Goal: Complete application form: Complete application form

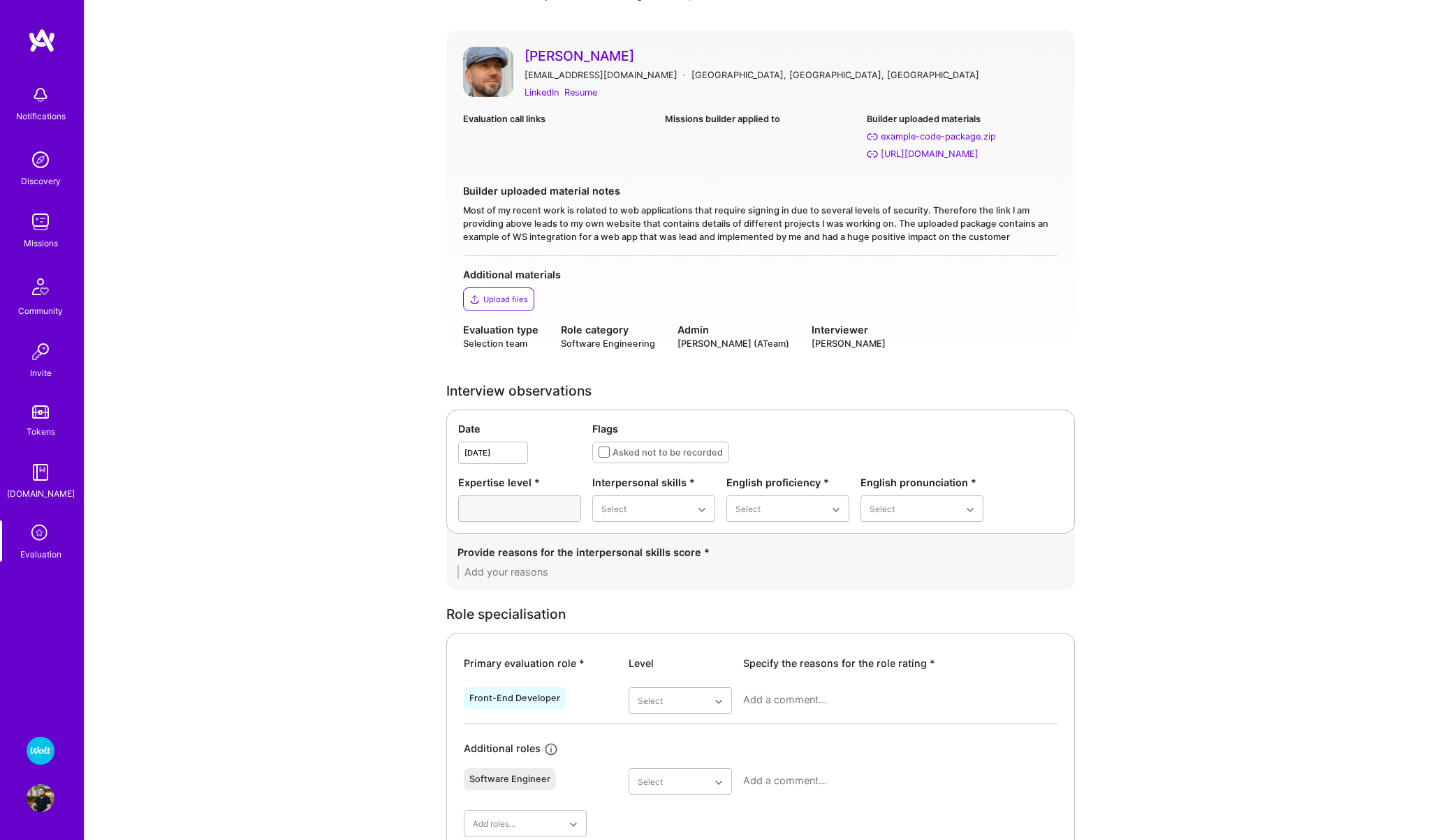
scroll to position [234, 0]
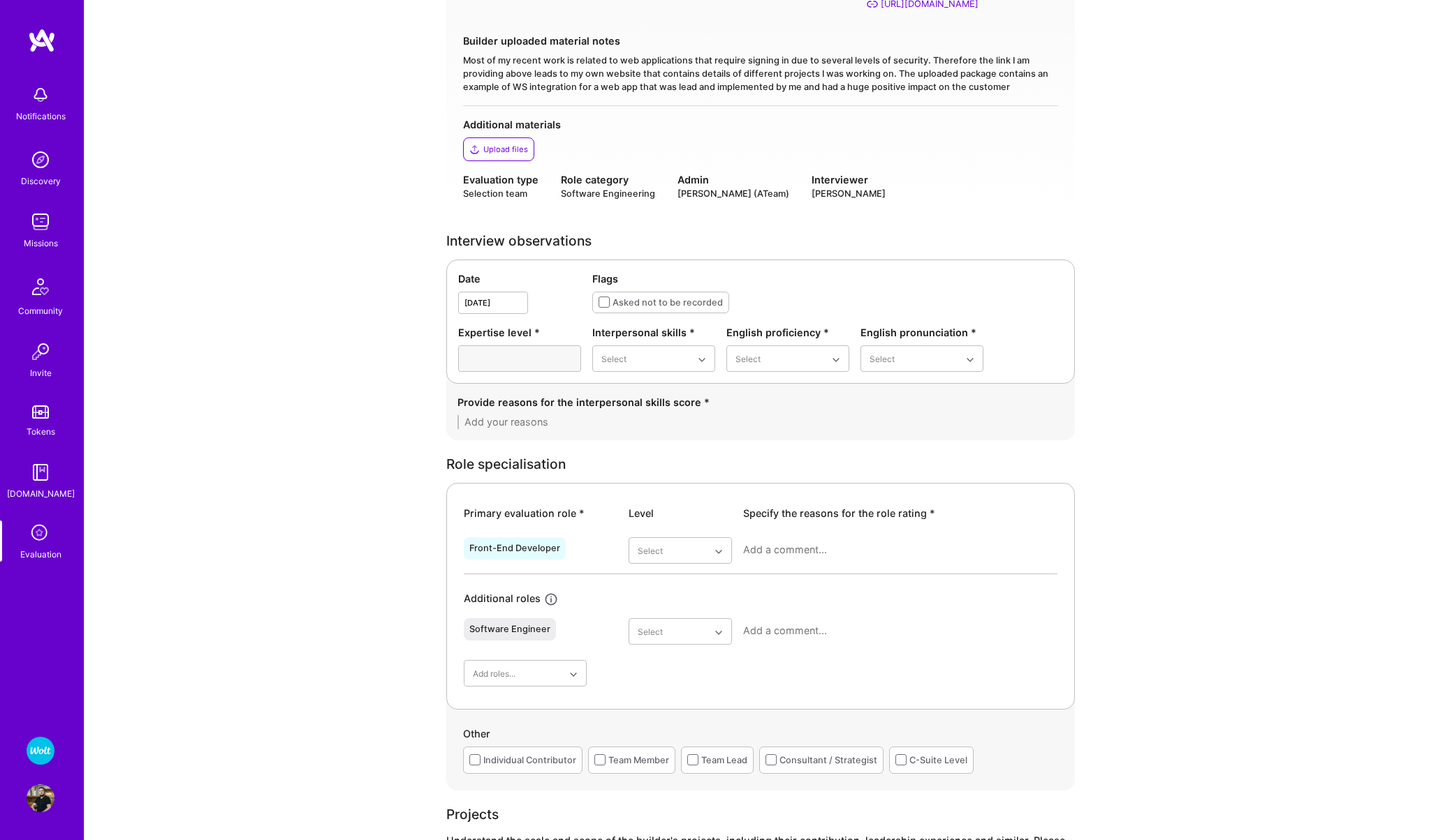
click at [619, 344] on div "Interpersonal skills * Select" at bounding box center [653, 348] width 123 height 47
click at [615, 492] on div "Excellent" at bounding box center [653, 496] width 123 height 26
click at [773, 475] on div "Native or functionally native" at bounding box center [788, 478] width 123 height 40
click at [876, 483] on div "Excellent" at bounding box center [922, 471] width 123 height 26
click at [612, 426] on textarea at bounding box center [760, 421] width 606 height 14
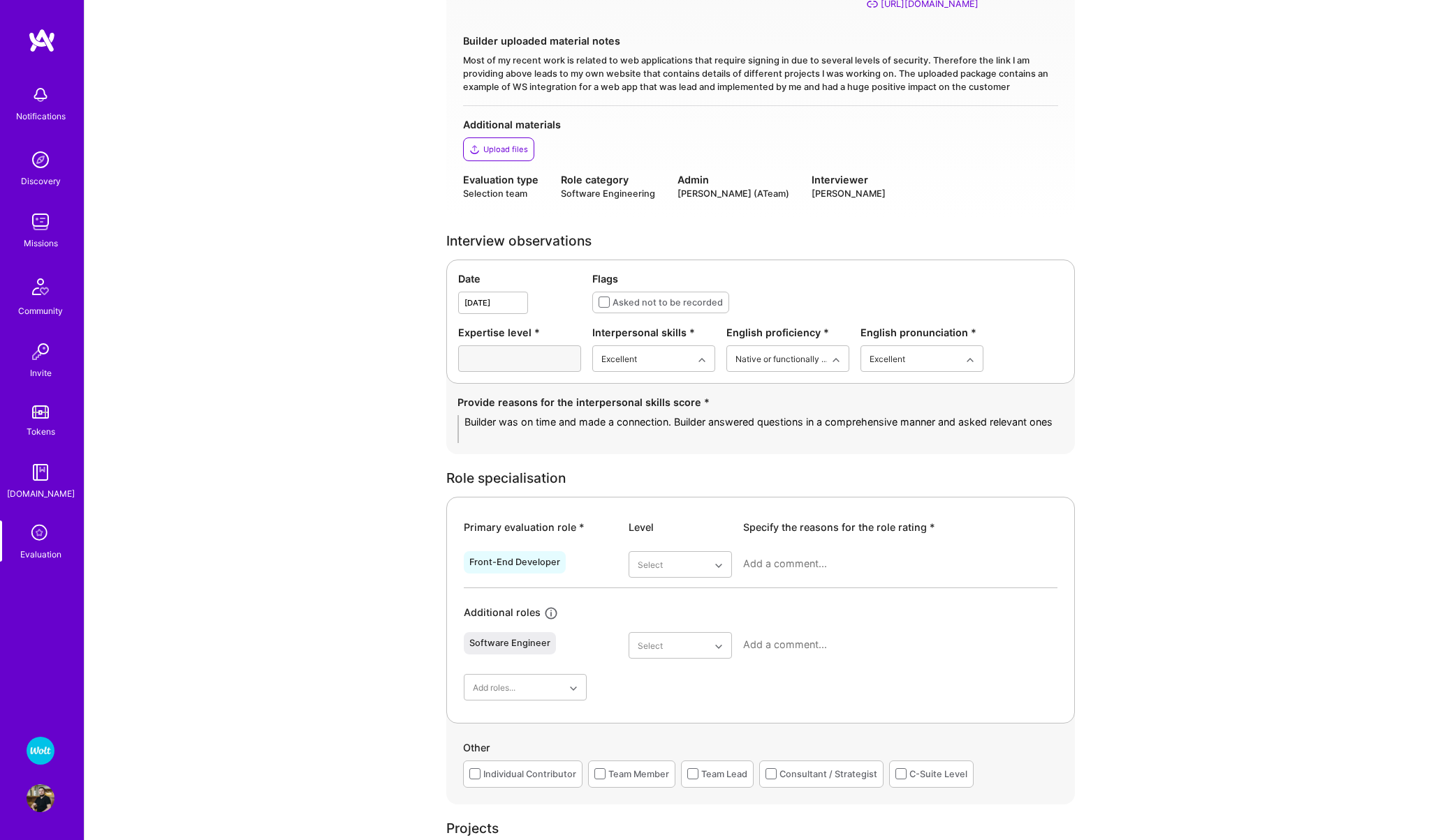
scroll to position [0, 0]
type textarea "Builder was on time and made a connection. Builder answered questions in a comp…"
click at [686, 702] on div "Very good" at bounding box center [680, 703] width 104 height 26
click at [814, 560] on textarea at bounding box center [900, 563] width 314 height 14
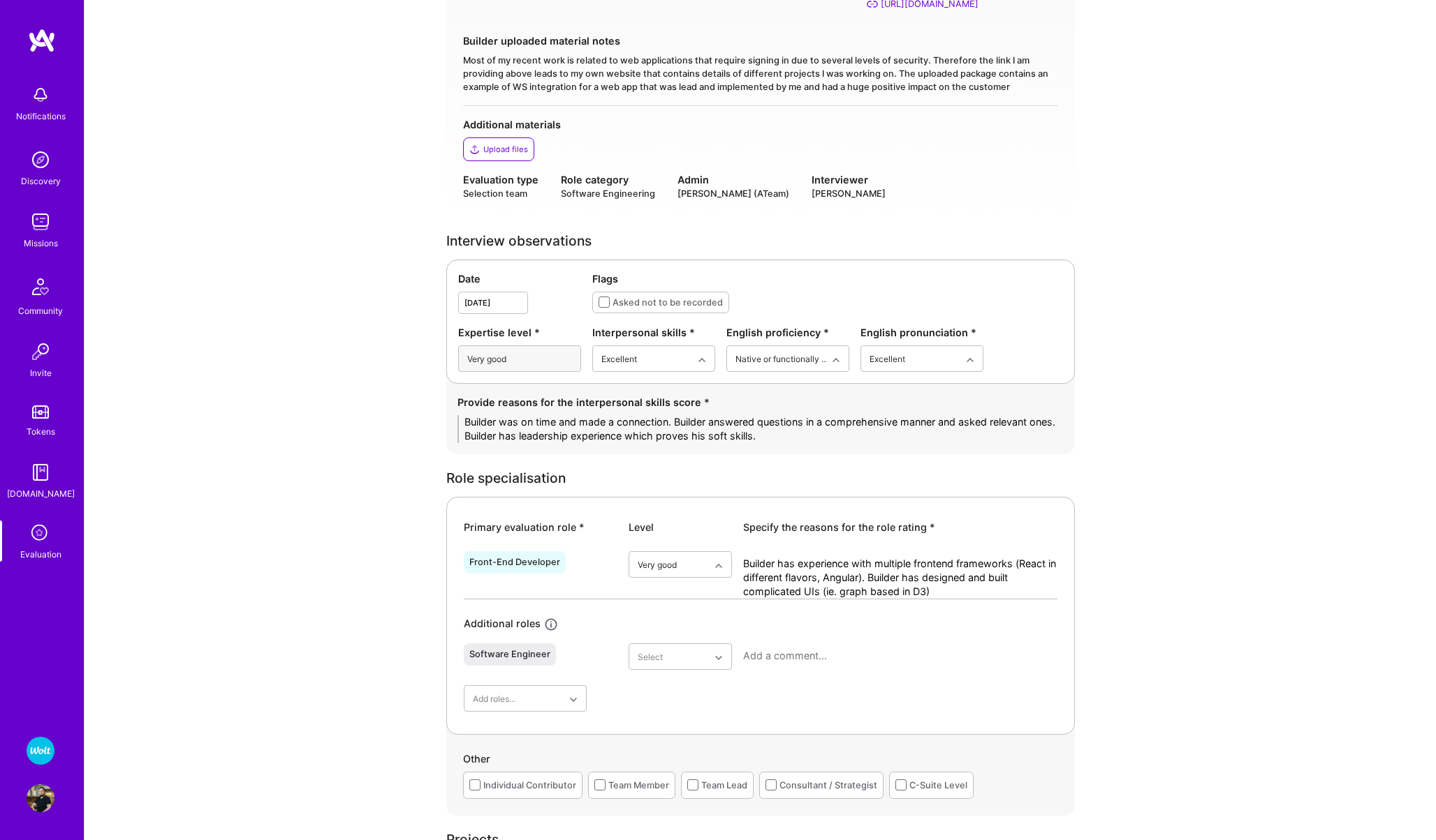
click at [818, 595] on textarea "Builder has experience with multiple frontend frameworks (React in different fl…" at bounding box center [900, 578] width 314 height 42
click at [812, 609] on textarea "Builder has experience with multiple frontend frameworks (React in different fl…" at bounding box center [900, 584] width 314 height 56
click at [993, 594] on textarea "Builder has experience with multiple frontend frameworks (React in different fl…" at bounding box center [900, 584] width 314 height 56
click at [786, 600] on textarea "Builder has experience with multiple frontend frameworks (React in different fl…" at bounding box center [900, 584] width 314 height 56
type textarea "Builder has experience with multiple frontend frameworks (React in different fl…"
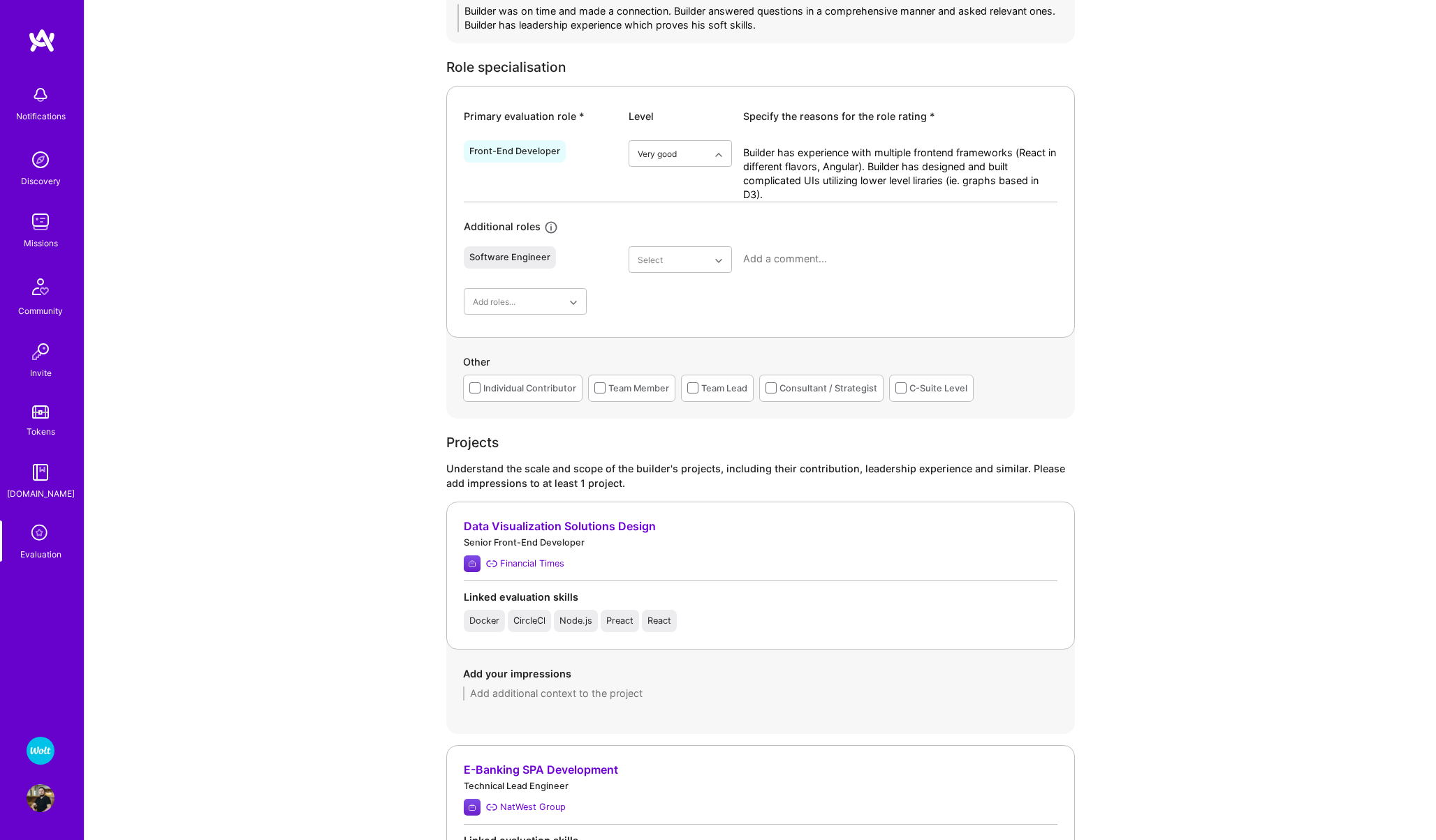
scroll to position [669, 0]
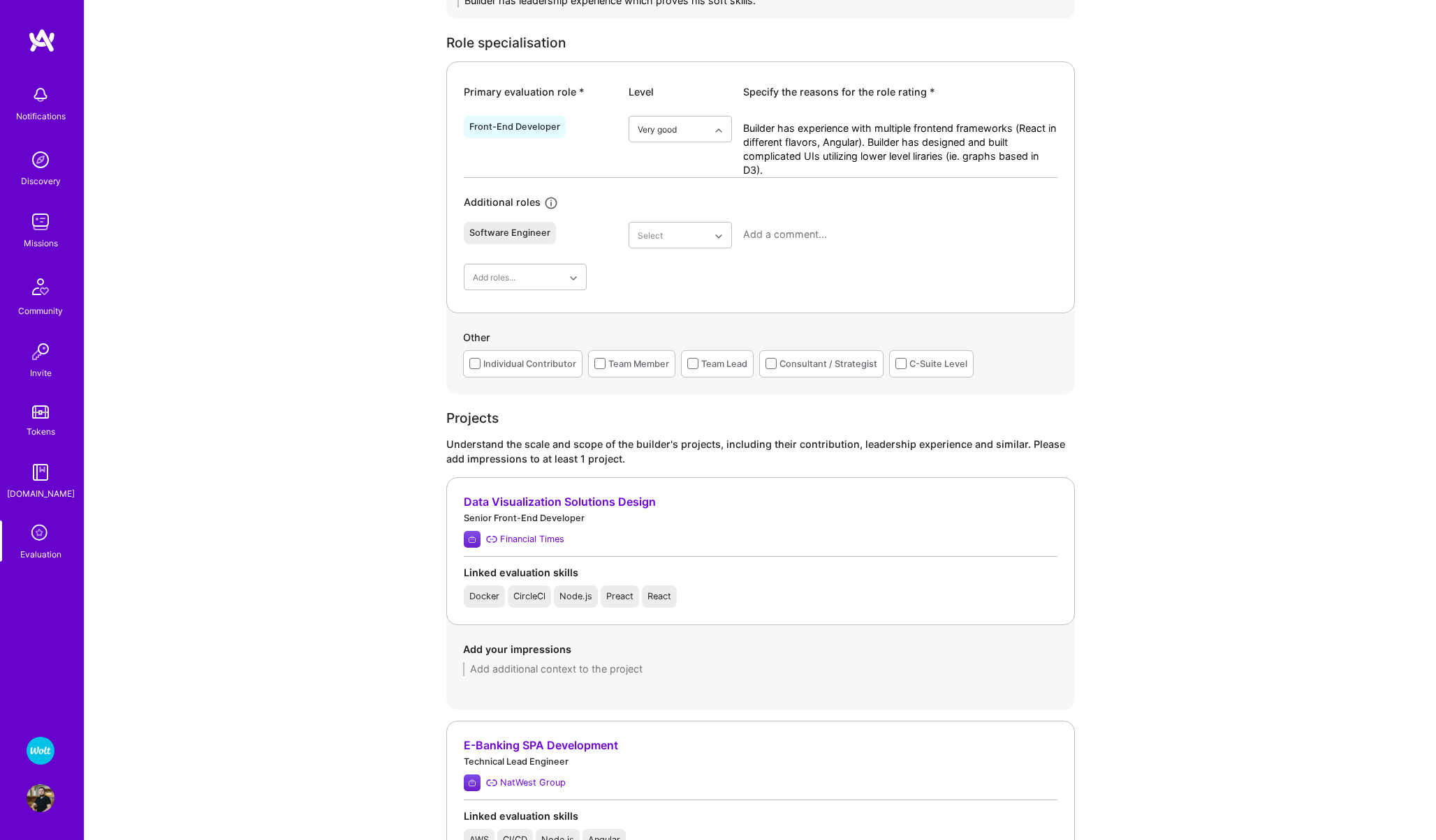
click at [523, 365] on div "Individual Contributor" at bounding box center [529, 364] width 93 height 15
click at [715, 362] on div "Team Lead" at bounding box center [724, 364] width 46 height 15
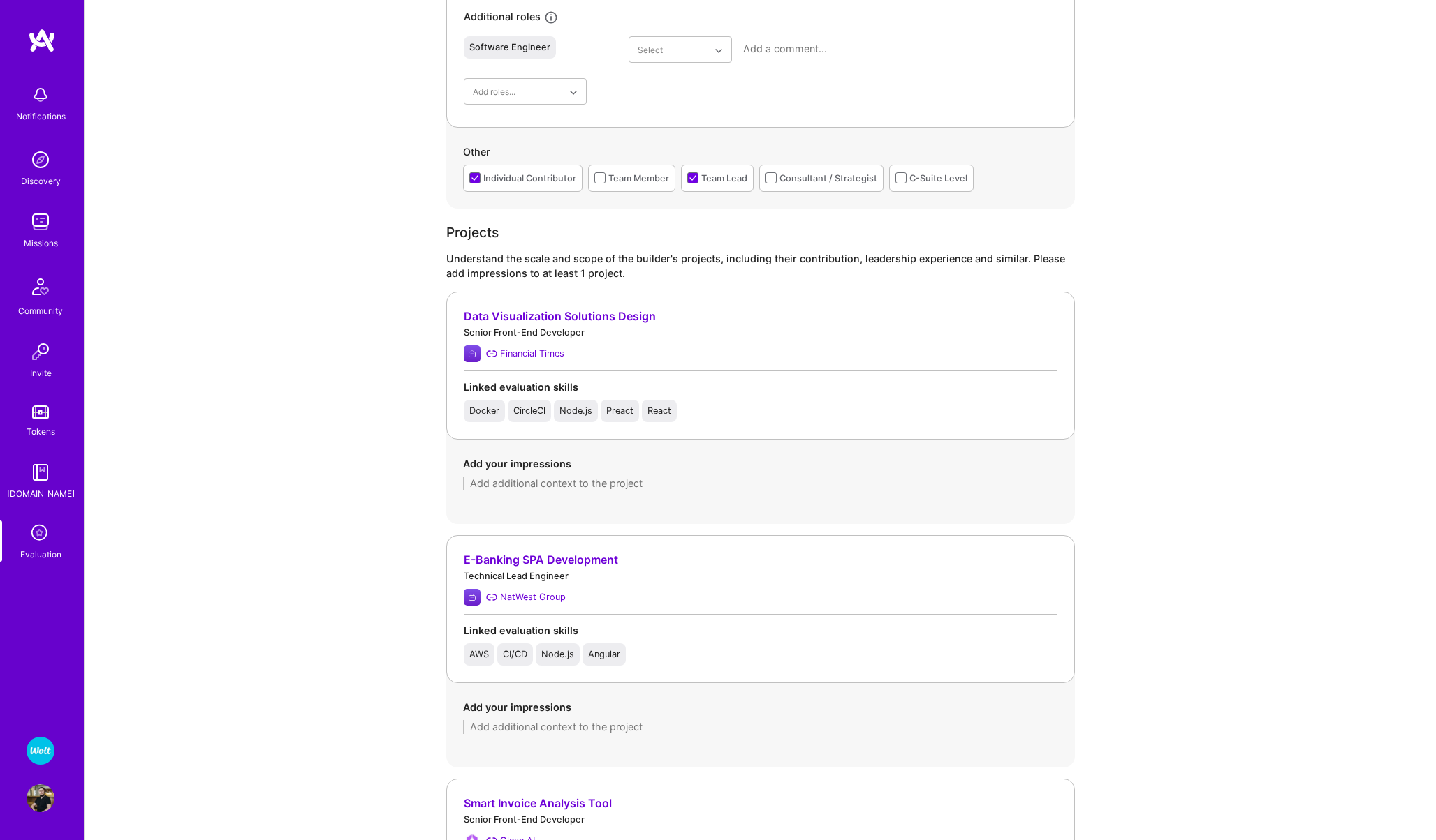
scroll to position [855, 0]
click at [529, 485] on textarea at bounding box center [760, 483] width 595 height 14
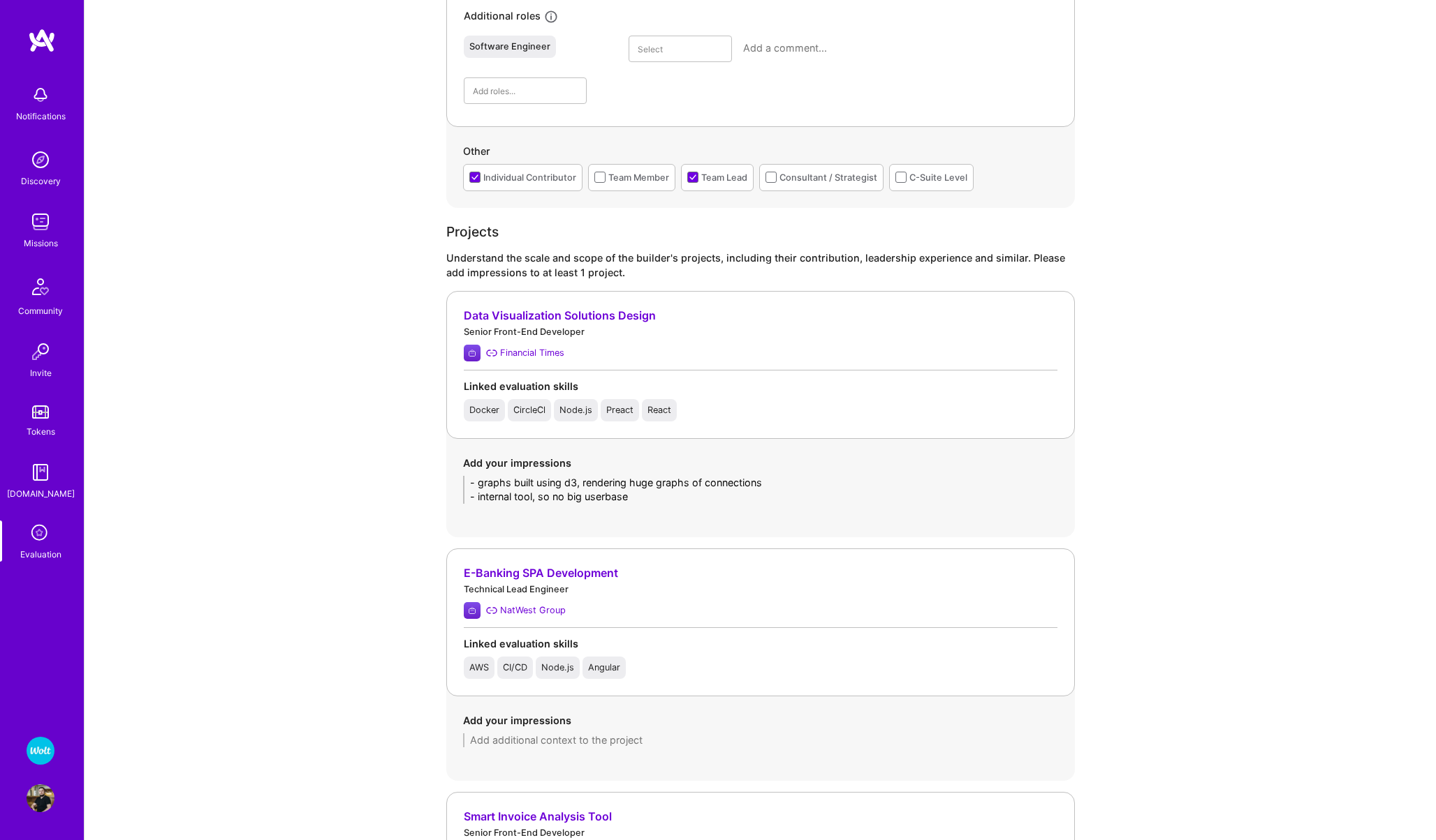
scroll to position [0, 0]
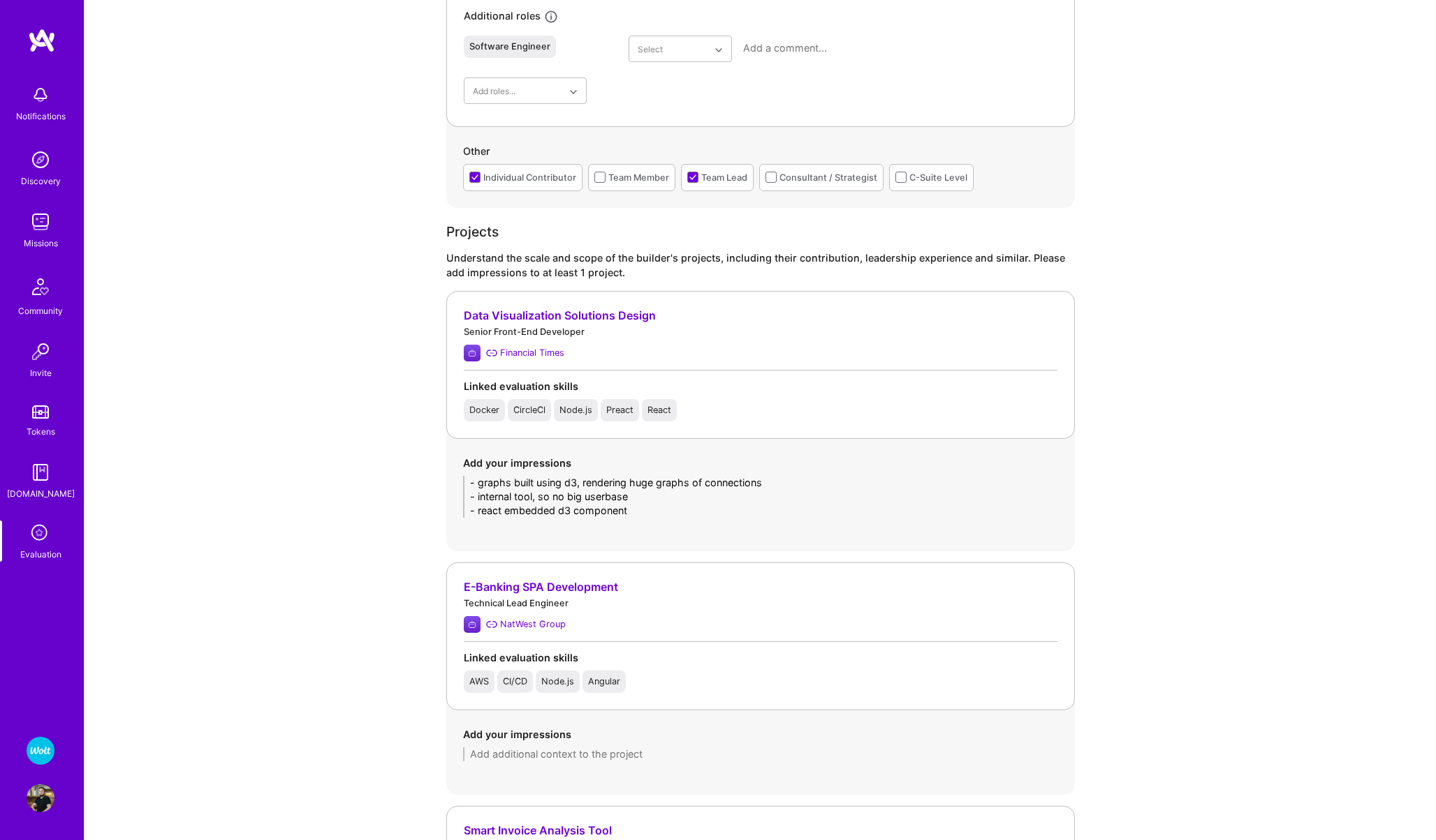
click at [505, 510] on textarea "- graphs built using d3, rendering huge graphs of connections - internal tool, …" at bounding box center [760, 497] width 595 height 42
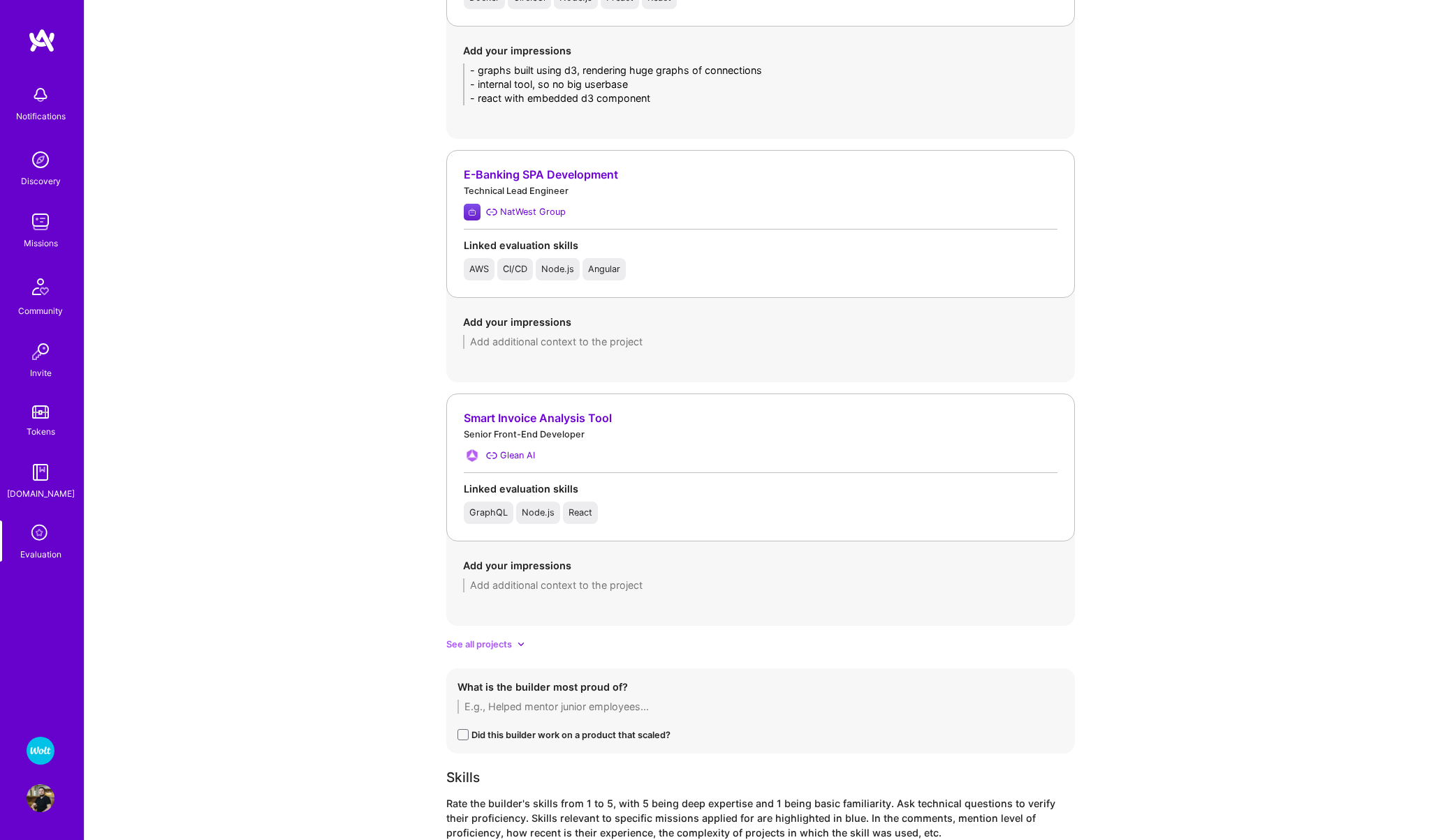
scroll to position [1269, 0]
type textarea "- graphs built using d3, rendering huge graphs of connections - internal tool, …"
click at [606, 586] on textarea at bounding box center [760, 584] width 595 height 14
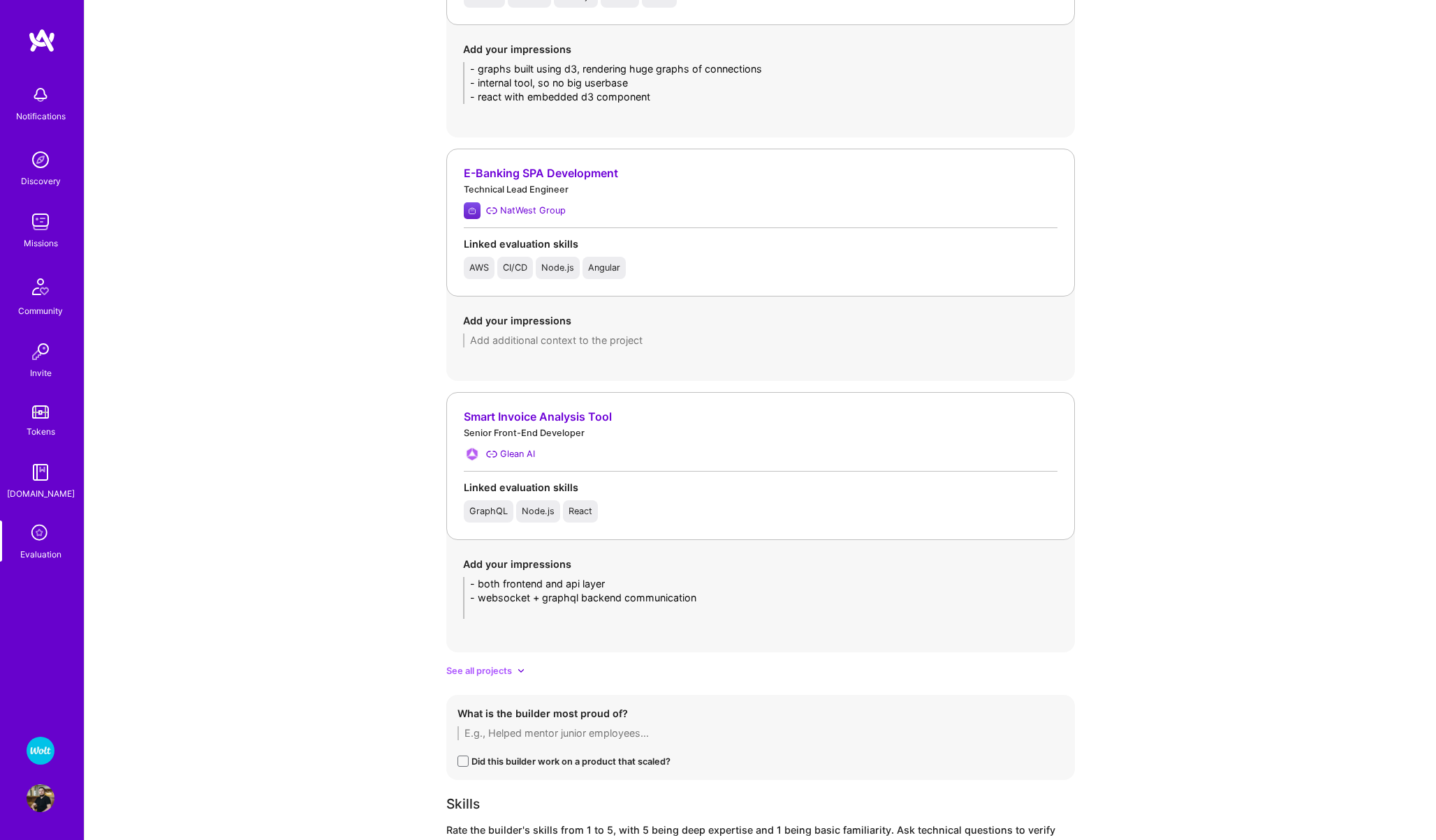
scroll to position [0, 0]
click at [703, 600] on textarea "- both frontend and api layer - websocket + graphql backend communication - fil…" at bounding box center [760, 598] width 595 height 42
click at [685, 616] on textarea "- both frontend and api layer - websocket + graphql backend communication - fil…" at bounding box center [760, 598] width 595 height 42
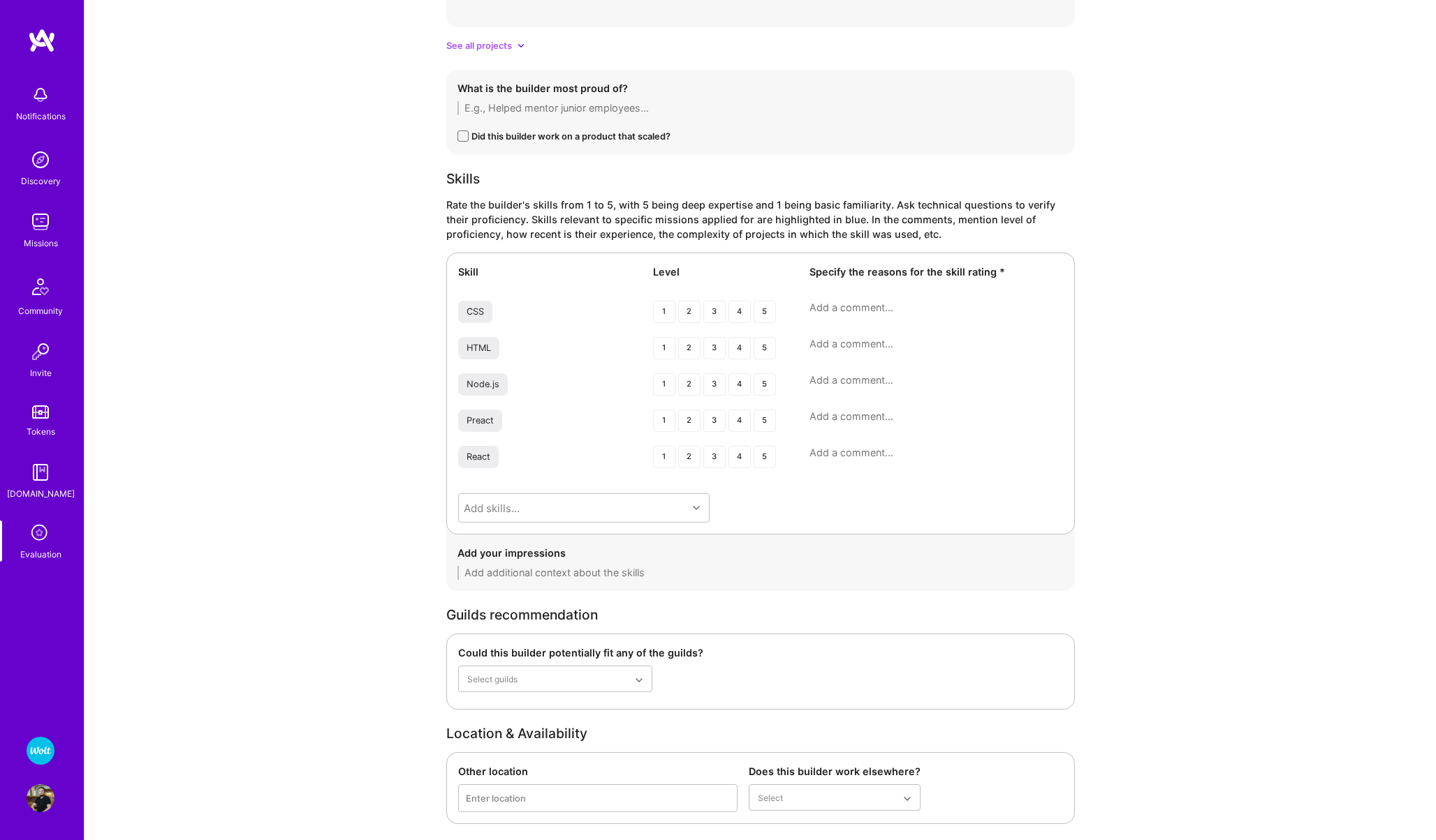
scroll to position [1910, 0]
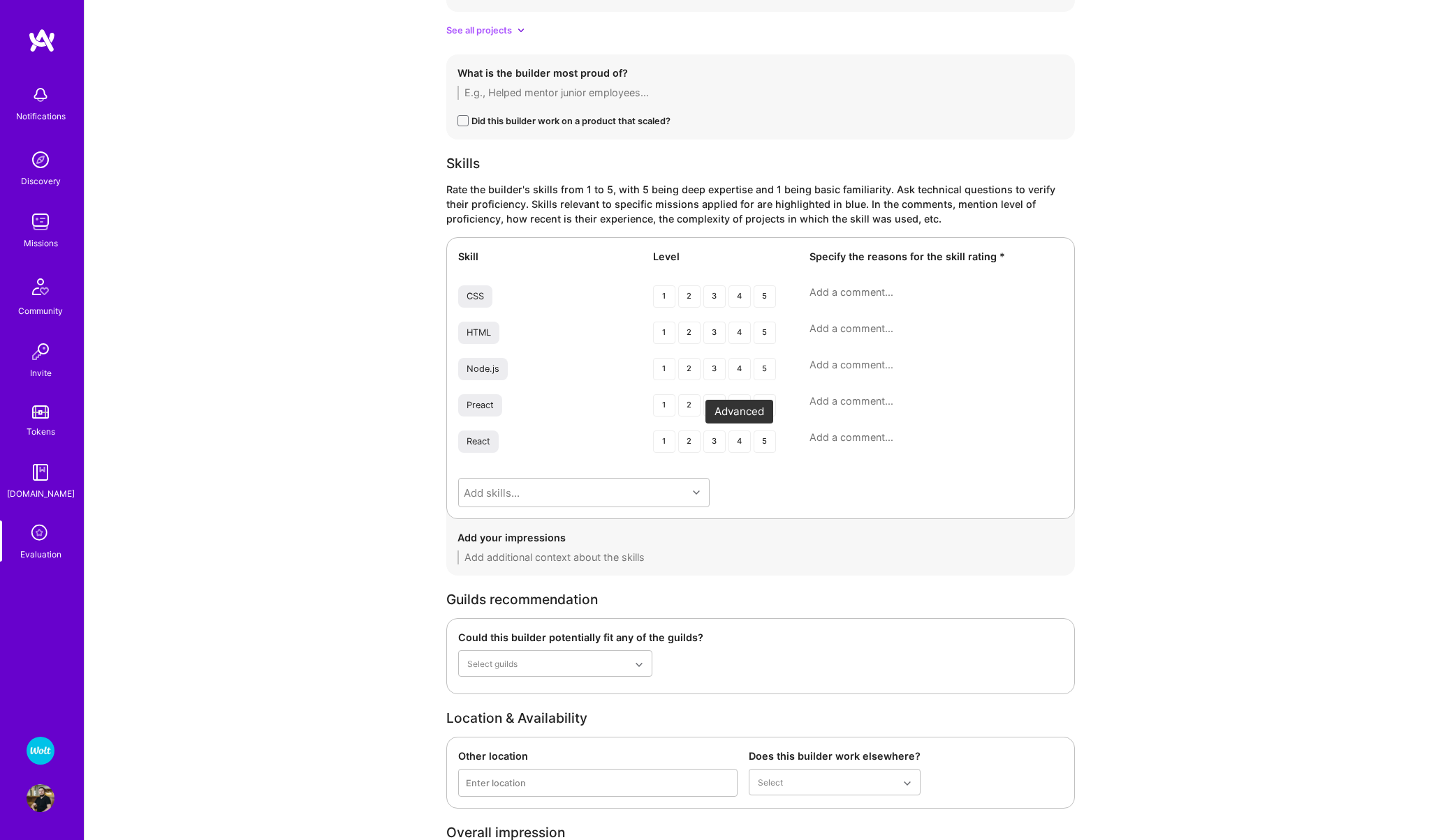
type textarea "- both frontend and api layer - websocket + graphql backend communication - fil…"
click at [747, 447] on div "4" at bounding box center [740, 442] width 22 height 22
click at [864, 436] on textarea at bounding box center [936, 437] width 254 height 14
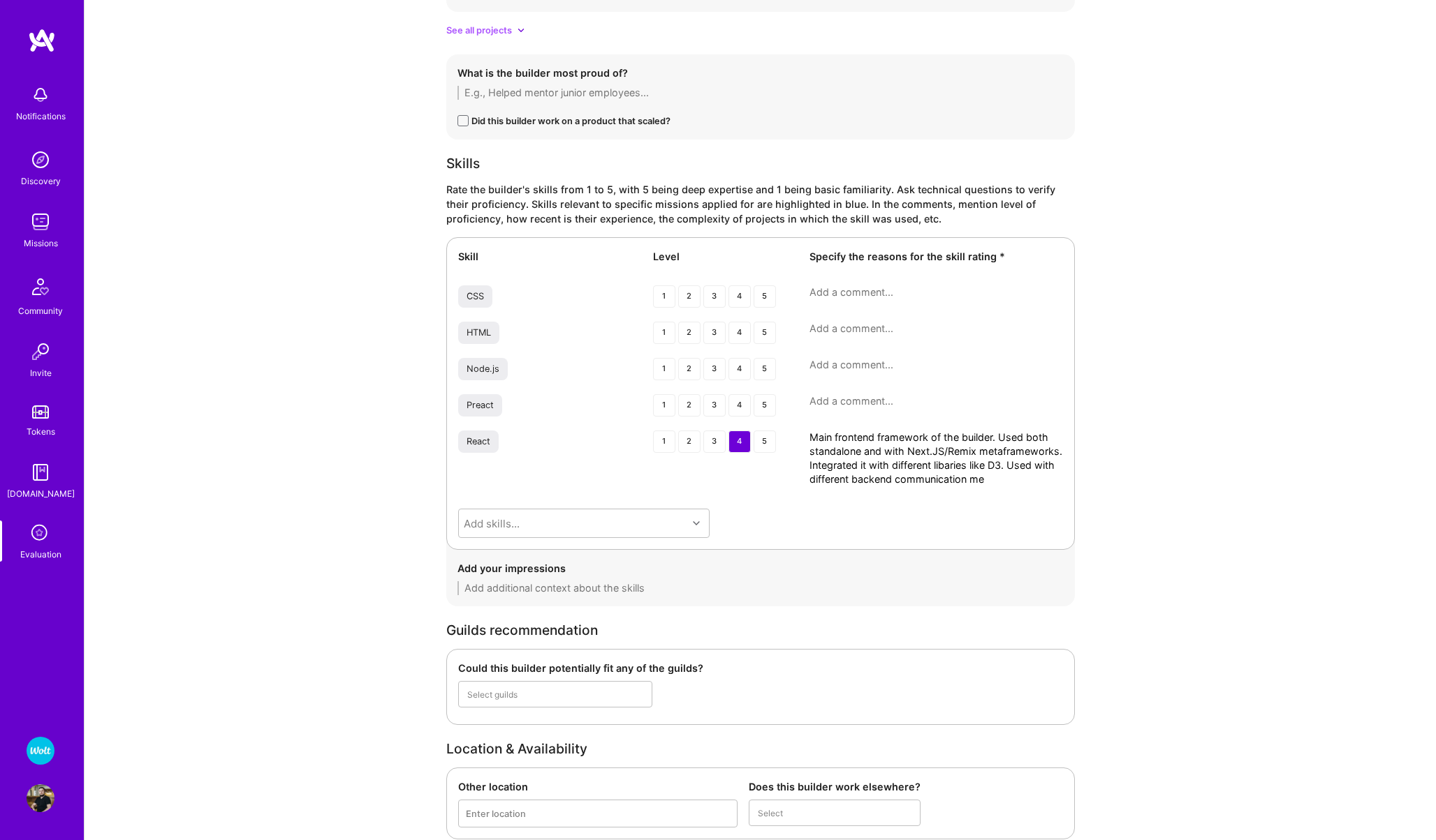
scroll to position [0, 0]
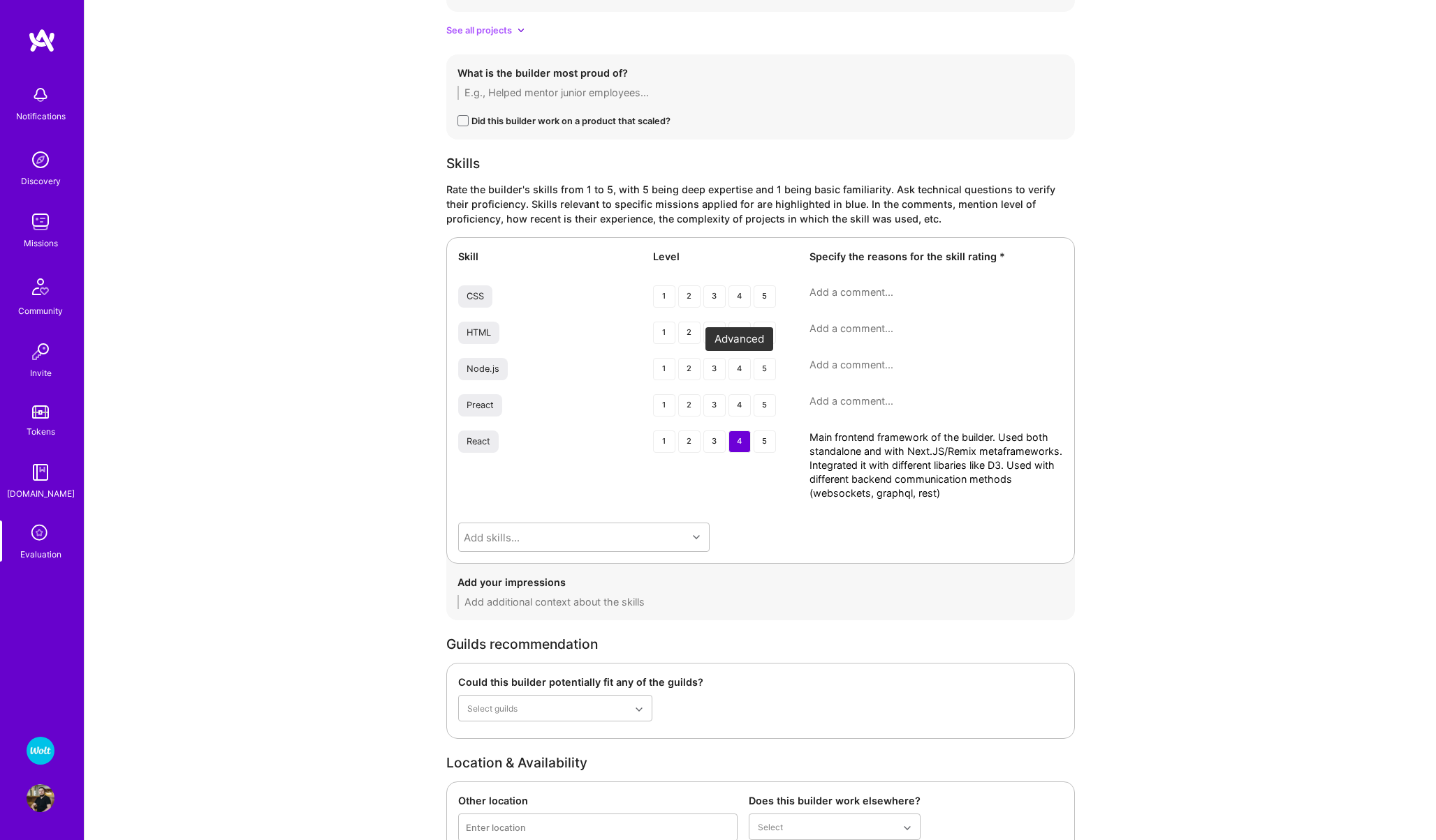
type textarea "Main frontend framework of the builder. Used both standalone and with Next.JS/R…"
click at [741, 373] on div "4" at bounding box center [740, 369] width 22 height 22
click at [833, 371] on textarea at bounding box center [936, 365] width 254 height 14
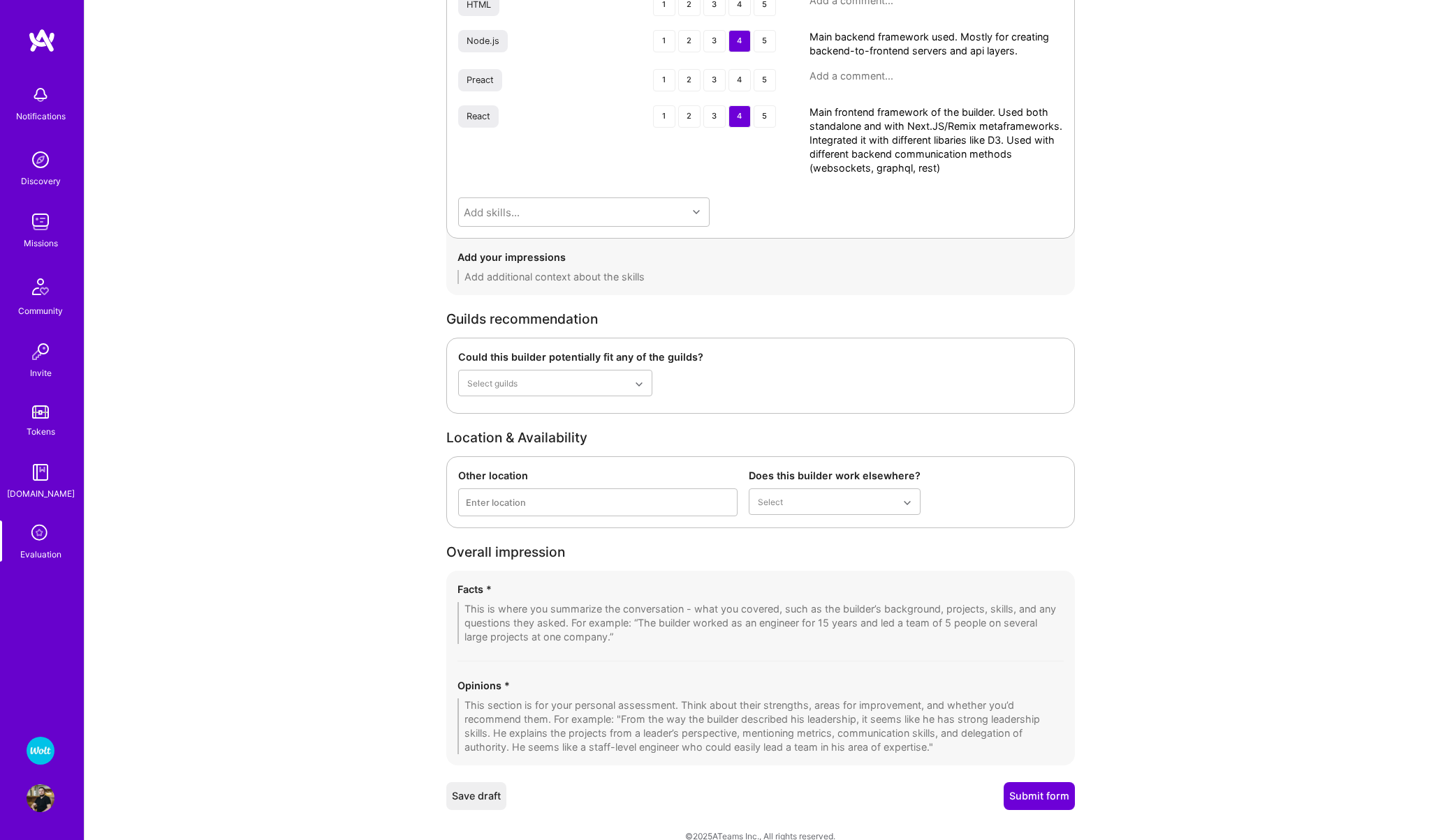
scroll to position [2258, 0]
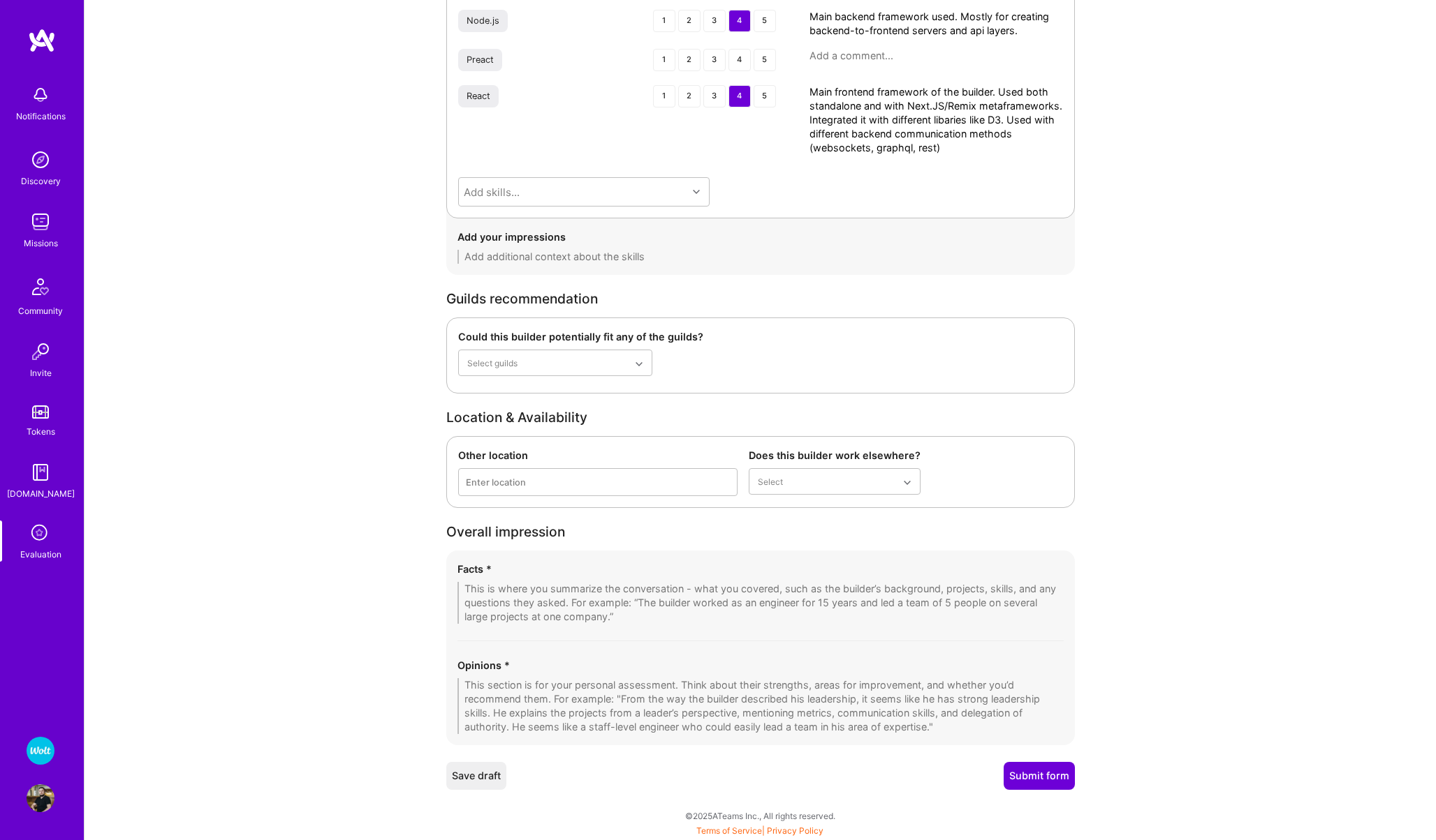
type textarea "Main backend framework used. Mostly for creating backend-to-frontend servers an…"
click at [575, 605] on textarea at bounding box center [760, 604] width 606 height 42
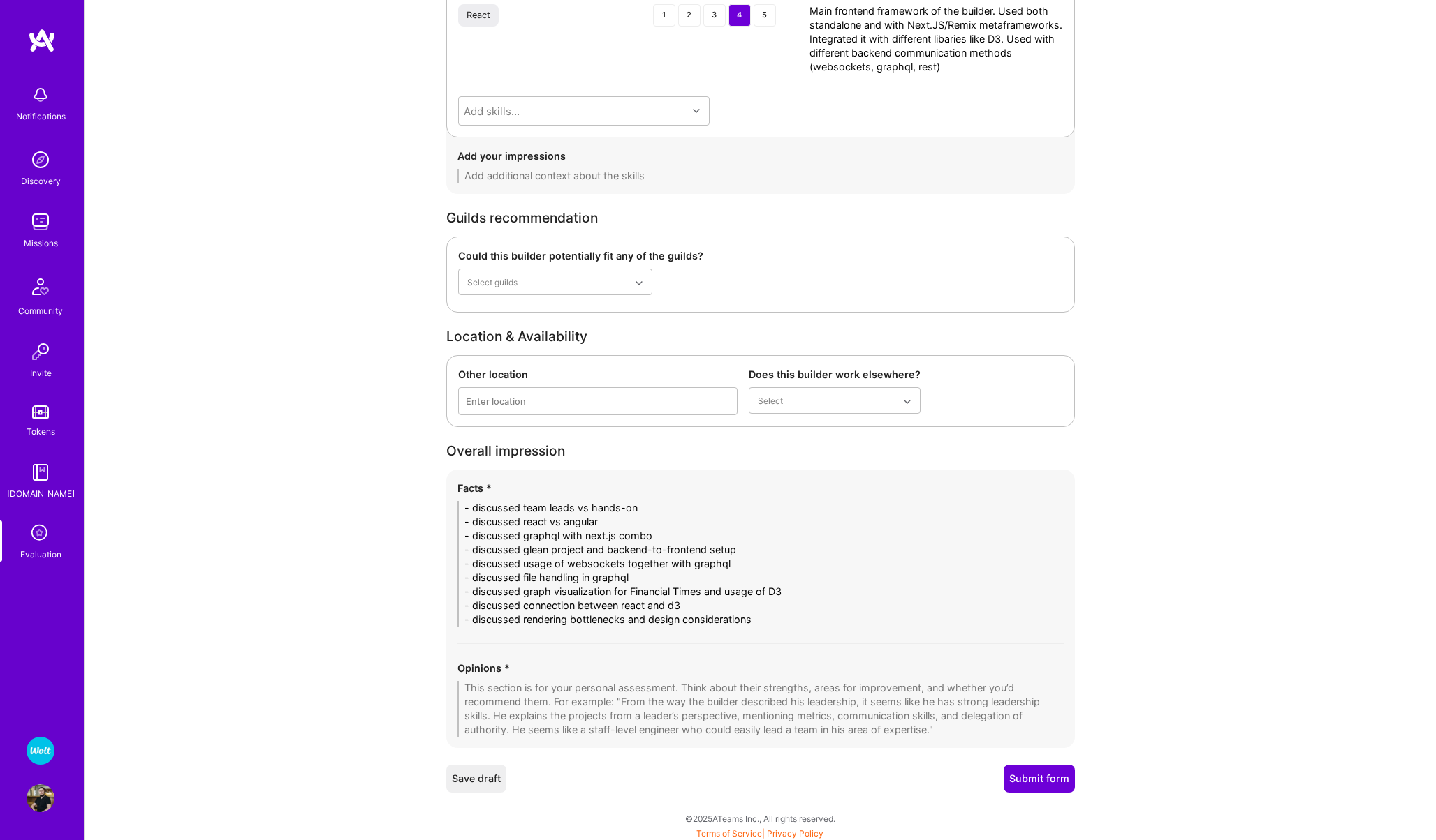
scroll to position [2342, 0]
type textarea "- discussed team leads vs hands-on - discussed react vs angular - discussed gra…"
click at [512, 679] on textarea at bounding box center [760, 706] width 606 height 56
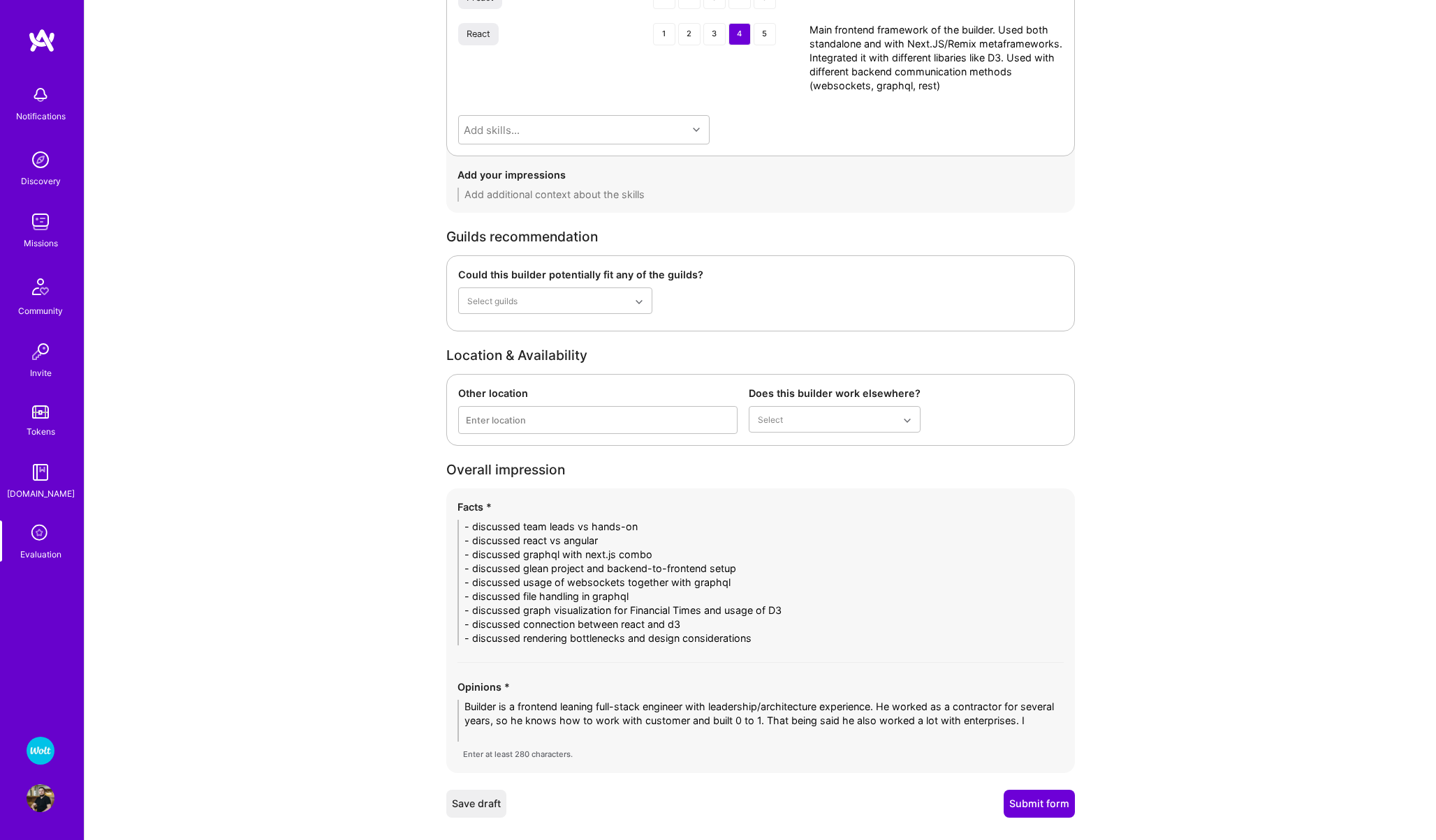
scroll to position [0, 0]
type textarea "Builder is a frontend leaning full-stack engineer with leadership/architecture …"
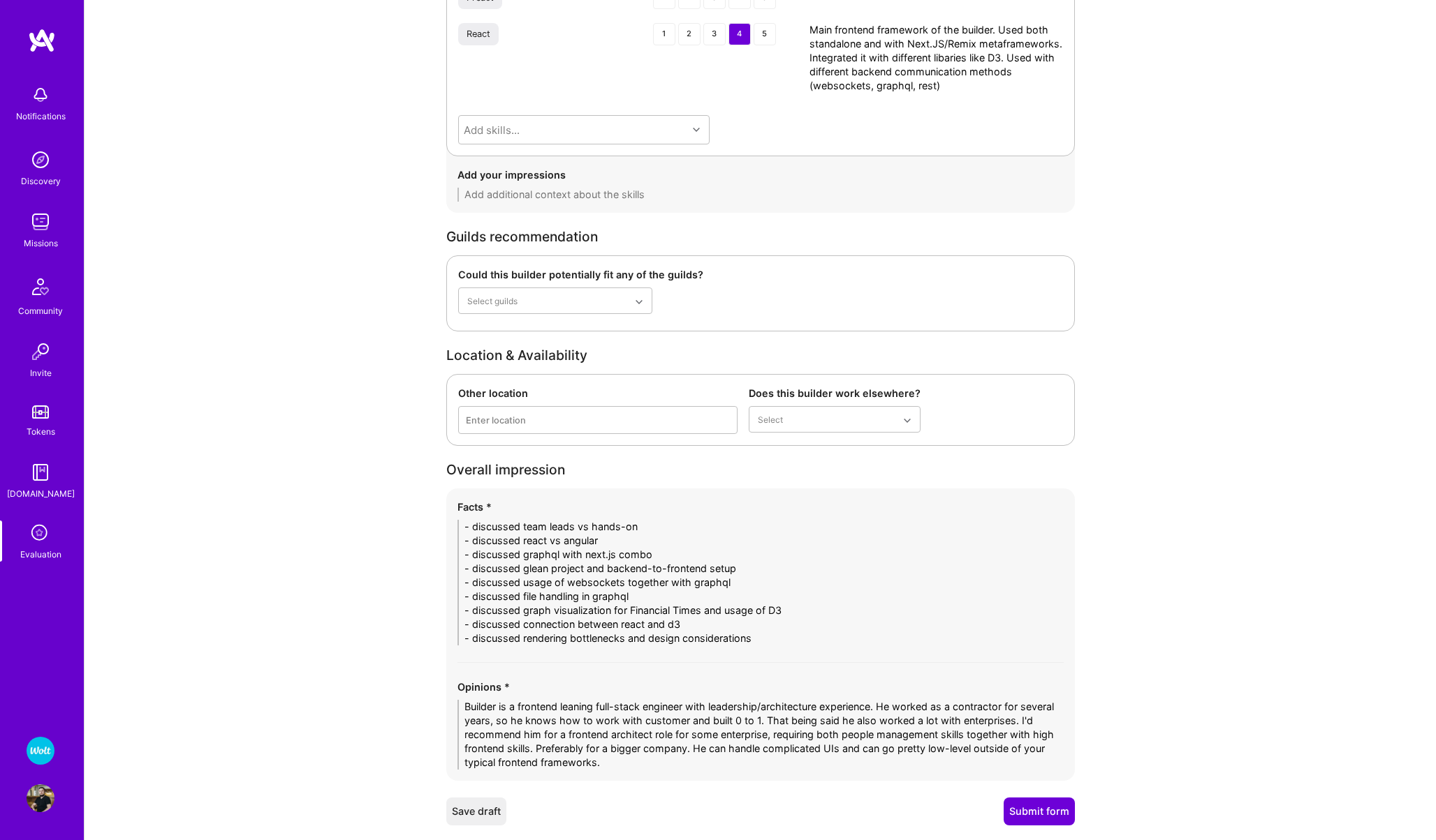
type textarea "Builder is a frontend leaning full-stack engineer with leadership/architecture …"
click at [1030, 811] on button "Submit form" at bounding box center [1039, 812] width 71 height 27
